Goal: Task Accomplishment & Management: Manage account settings

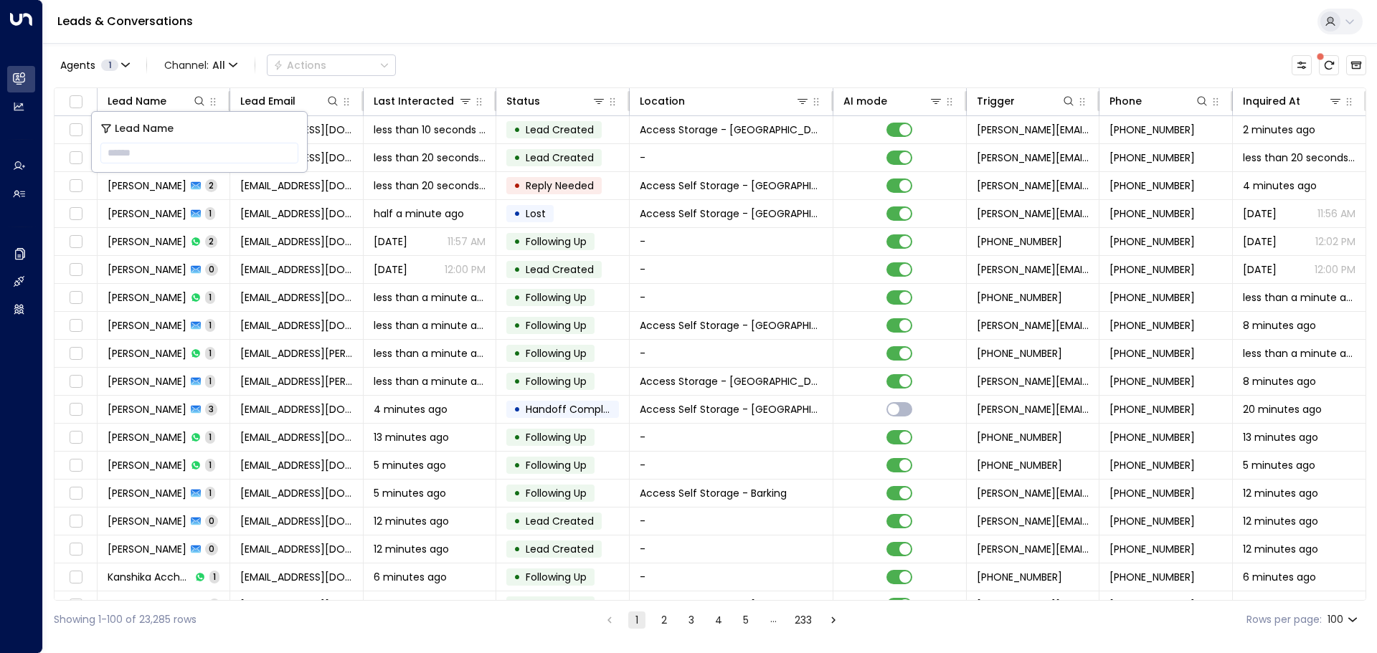
click at [479, 60] on div "Agents 1 Channel: All Actions" at bounding box center [710, 65] width 1313 height 30
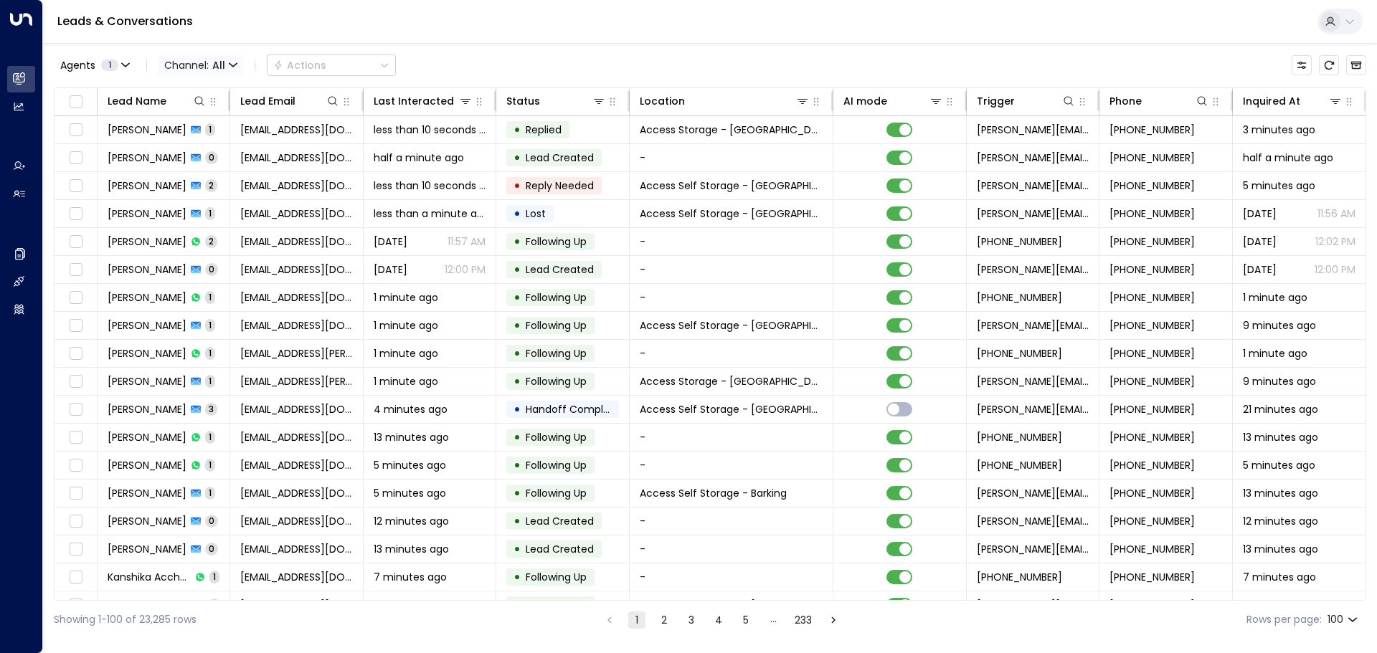
click at [226, 66] on span "Channel: All" at bounding box center [201, 65] width 85 height 20
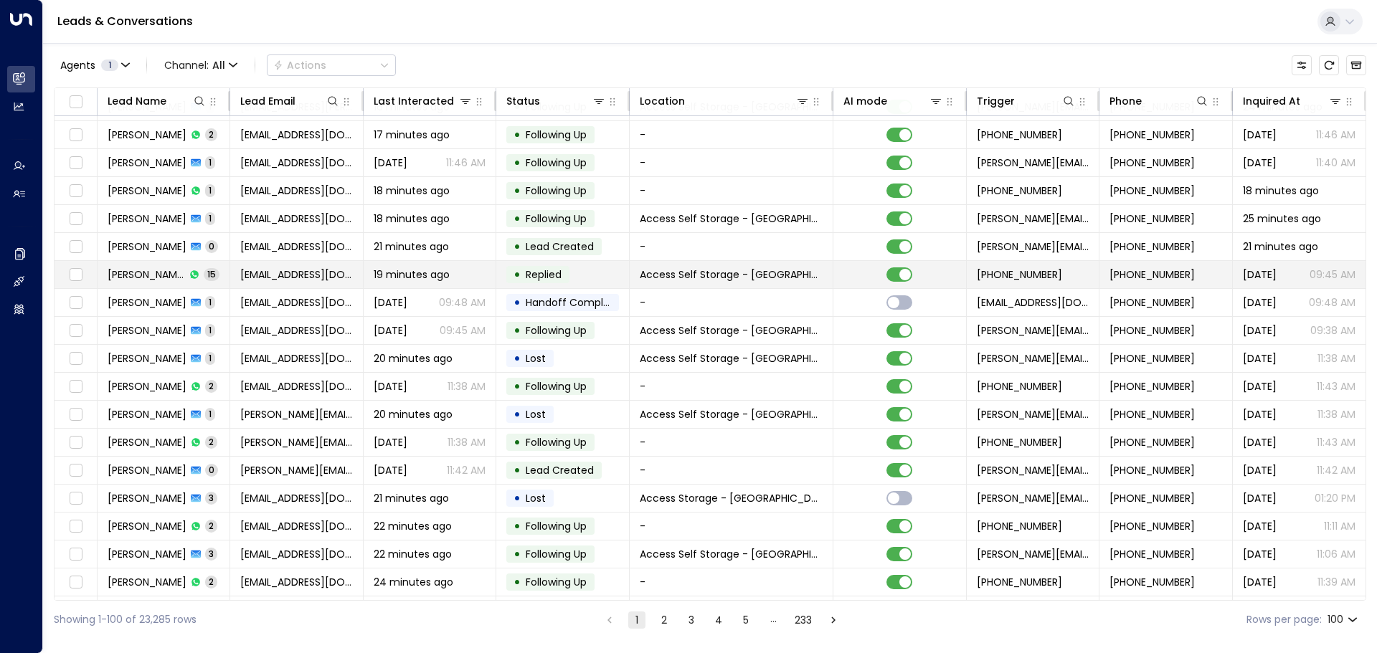
scroll to position [1148, 0]
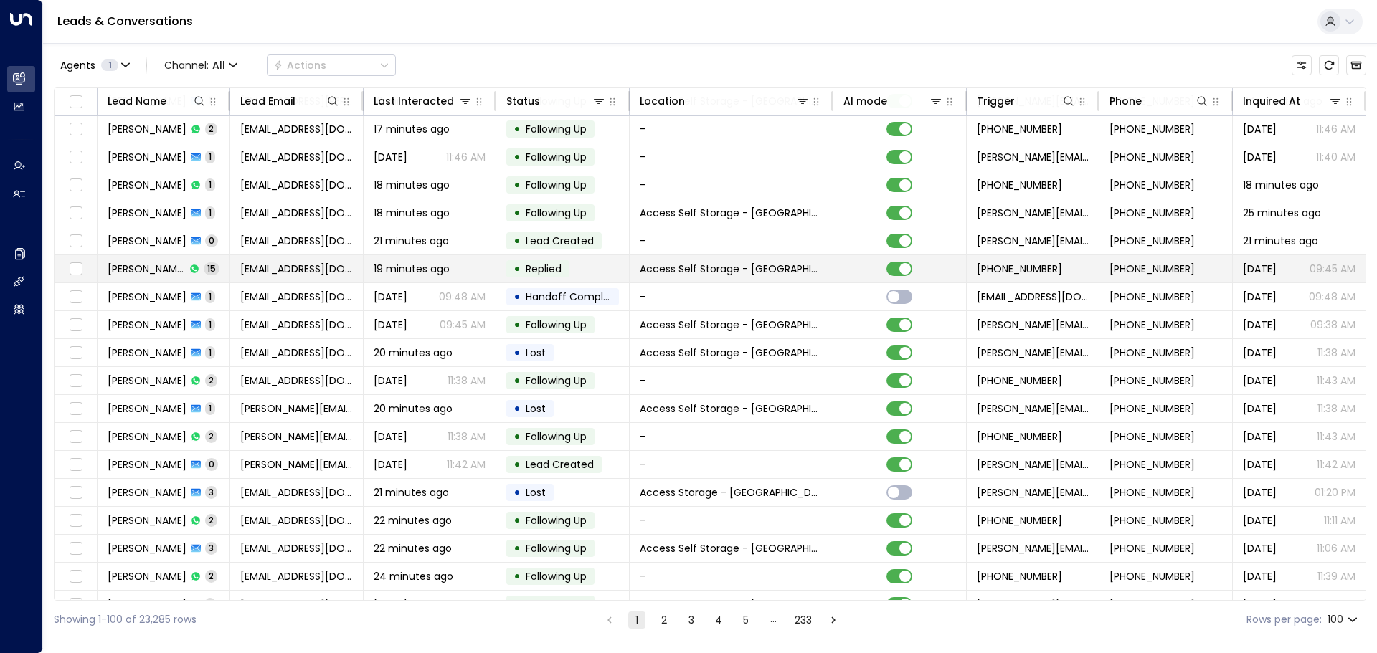
click at [209, 265] on td "Ethan Pillay 15" at bounding box center [164, 268] width 133 height 27
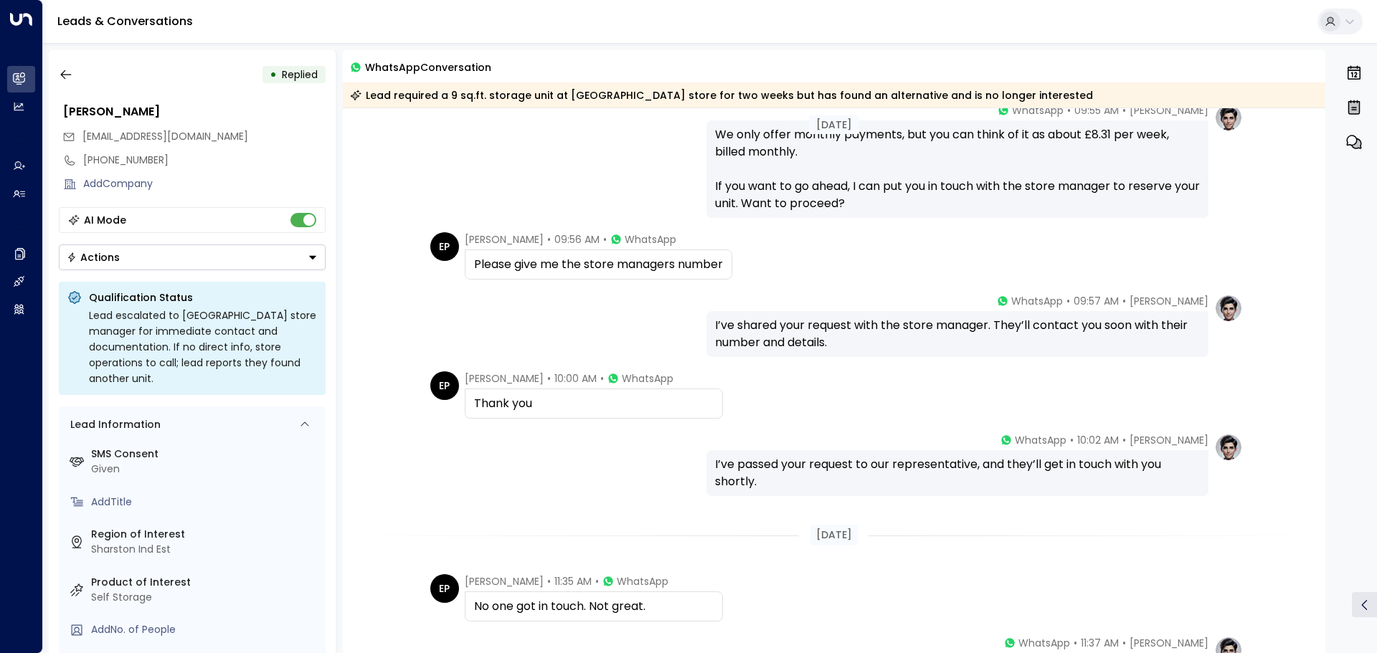
scroll to position [574, 0]
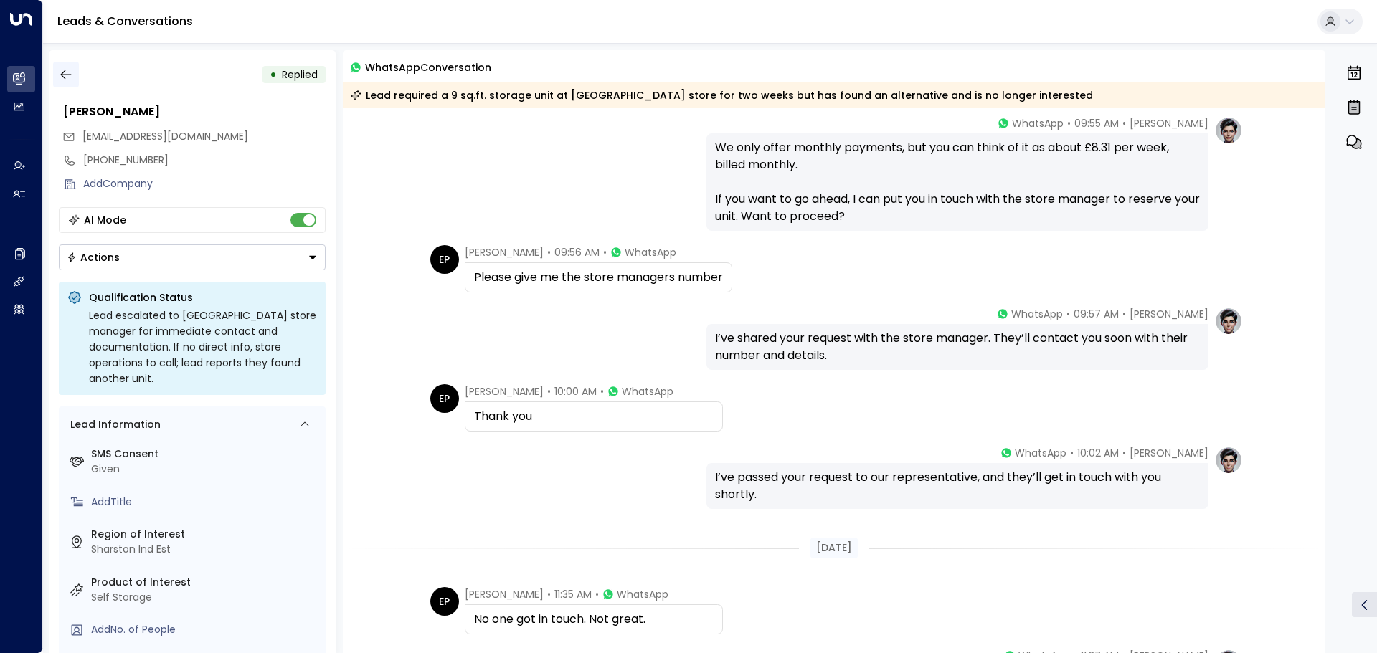
click at [66, 77] on icon "button" at bounding box center [66, 74] width 14 height 14
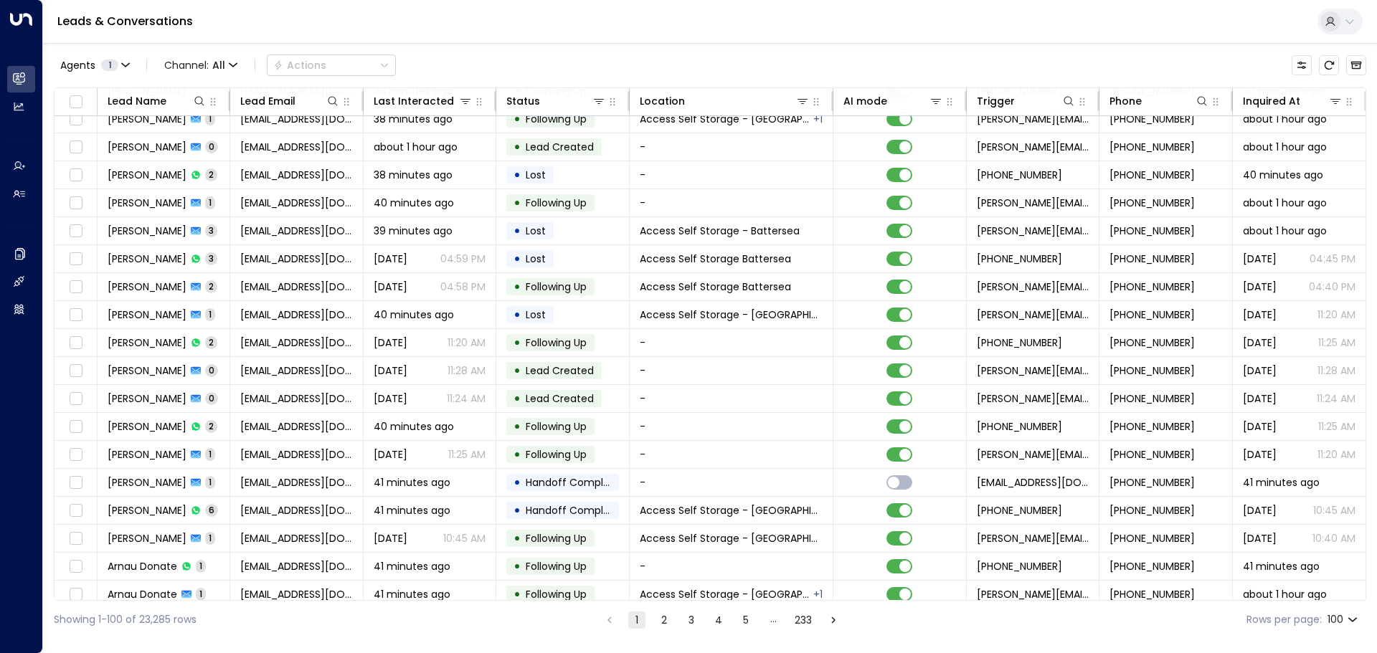
scroll to position [2317, 0]
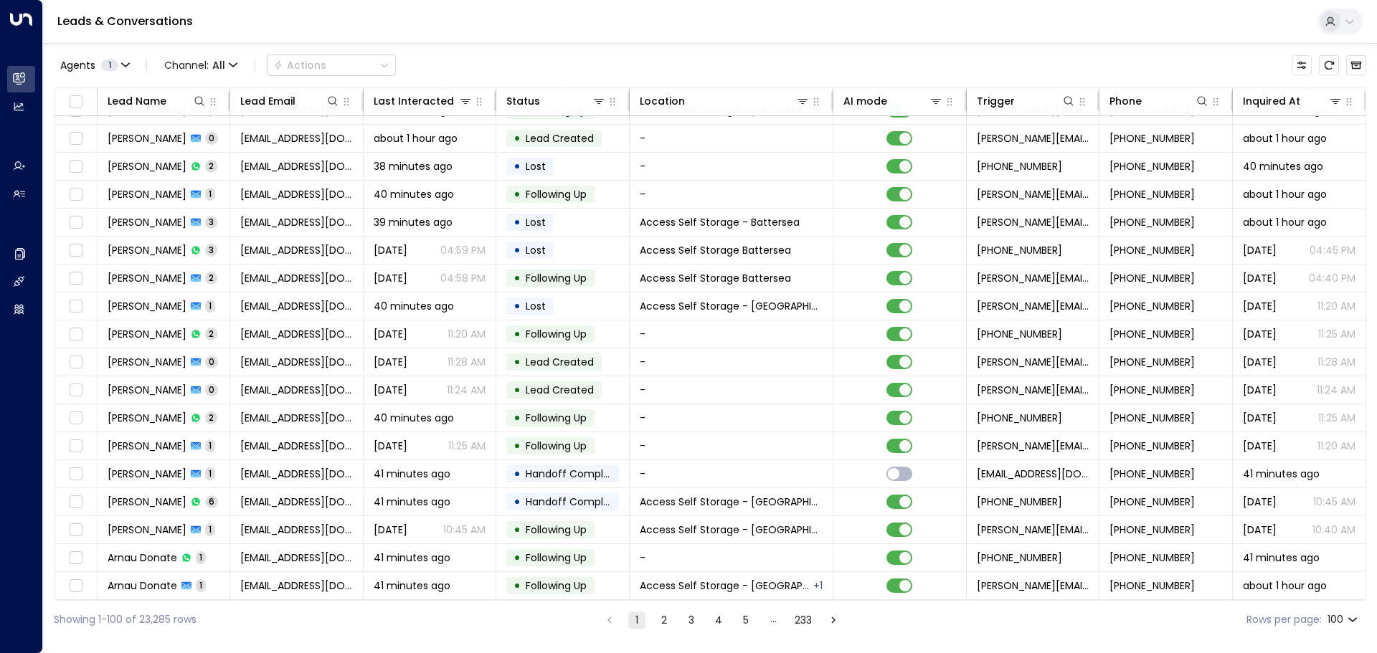
click at [661, 618] on button "2" at bounding box center [664, 620] width 17 height 17
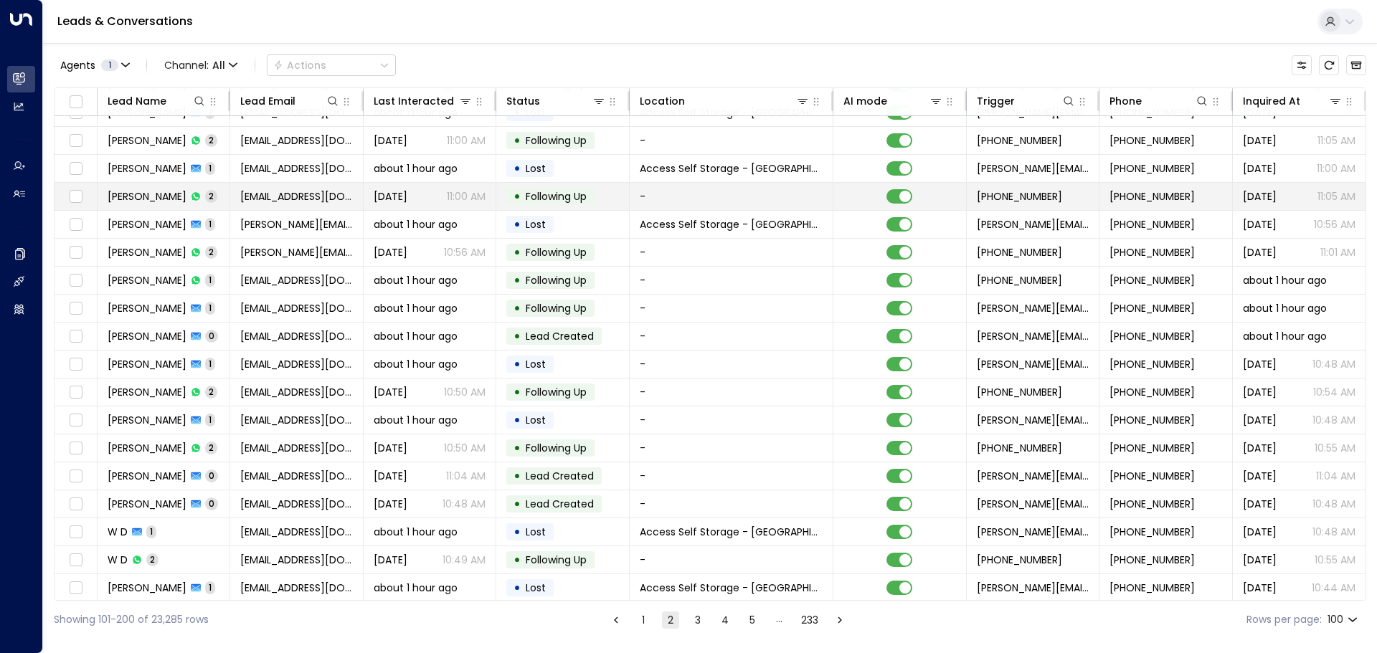
scroll to position [2317, 0]
